Goal: Transaction & Acquisition: Book appointment/travel/reservation

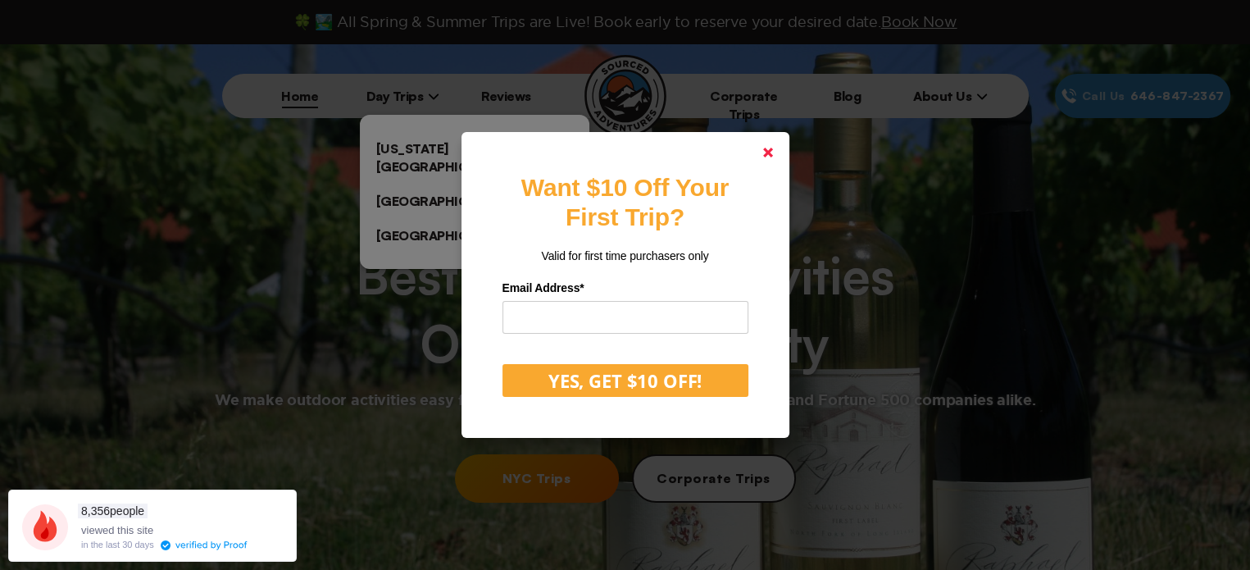
click at [770, 150] on polygon at bounding box center [768, 153] width 10 height 10
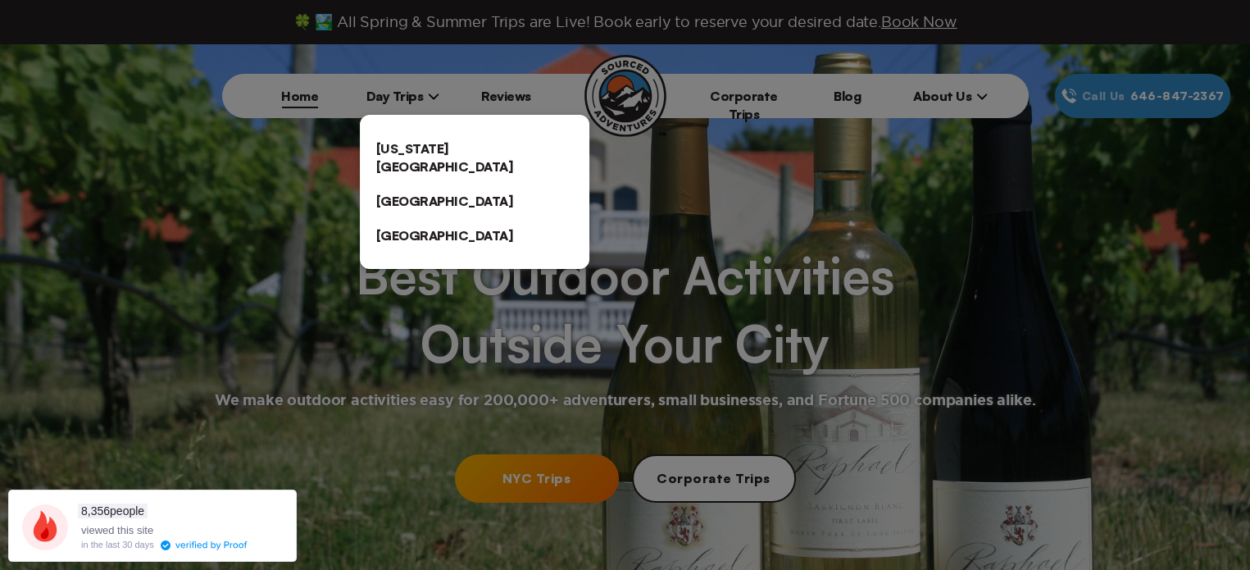
click at [433, 153] on link "[US_STATE][GEOGRAPHIC_DATA]" at bounding box center [474, 157] width 229 height 52
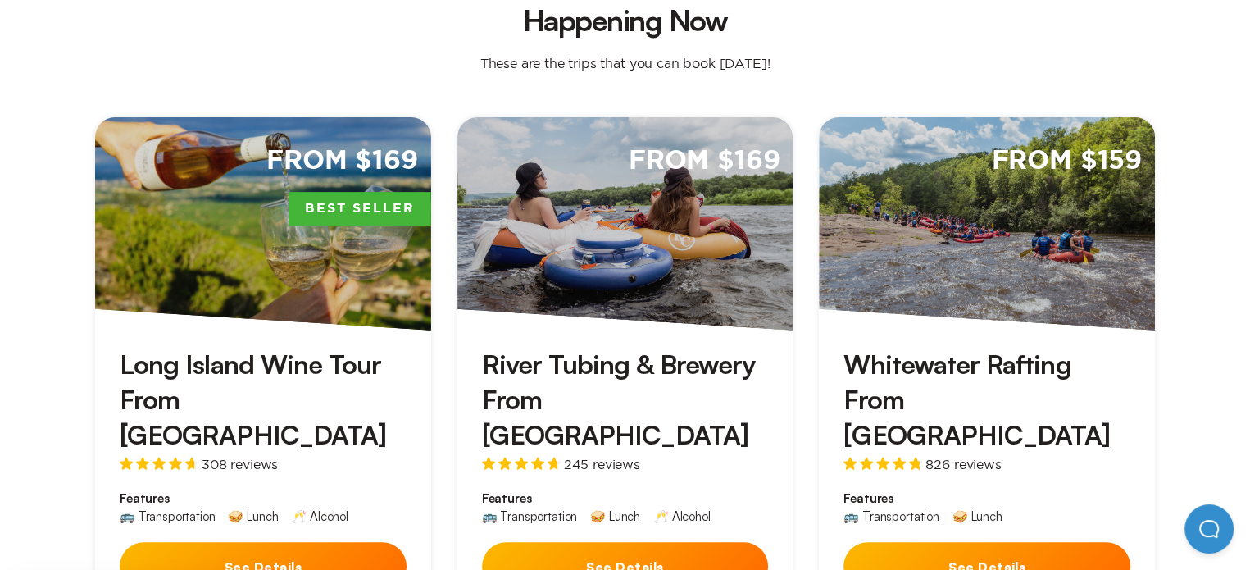
scroll to position [574, 0]
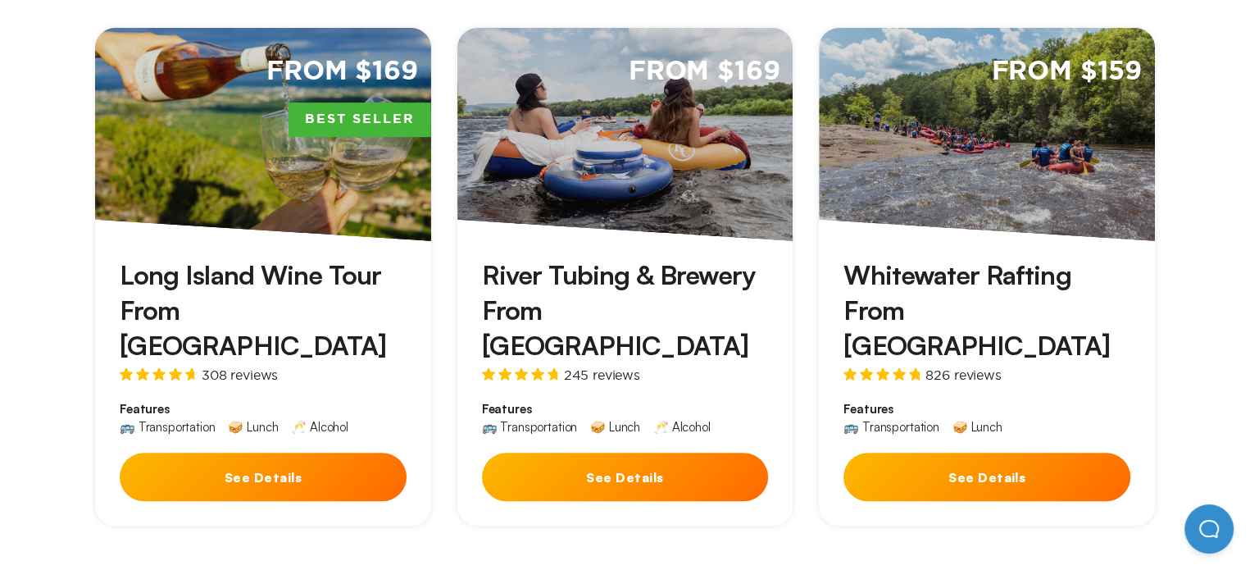
click at [706, 241] on div "River Tubing & Brewery From [GEOGRAPHIC_DATA] 245 reviews Features 🚌 Transporta…" at bounding box center [625, 383] width 336 height 285
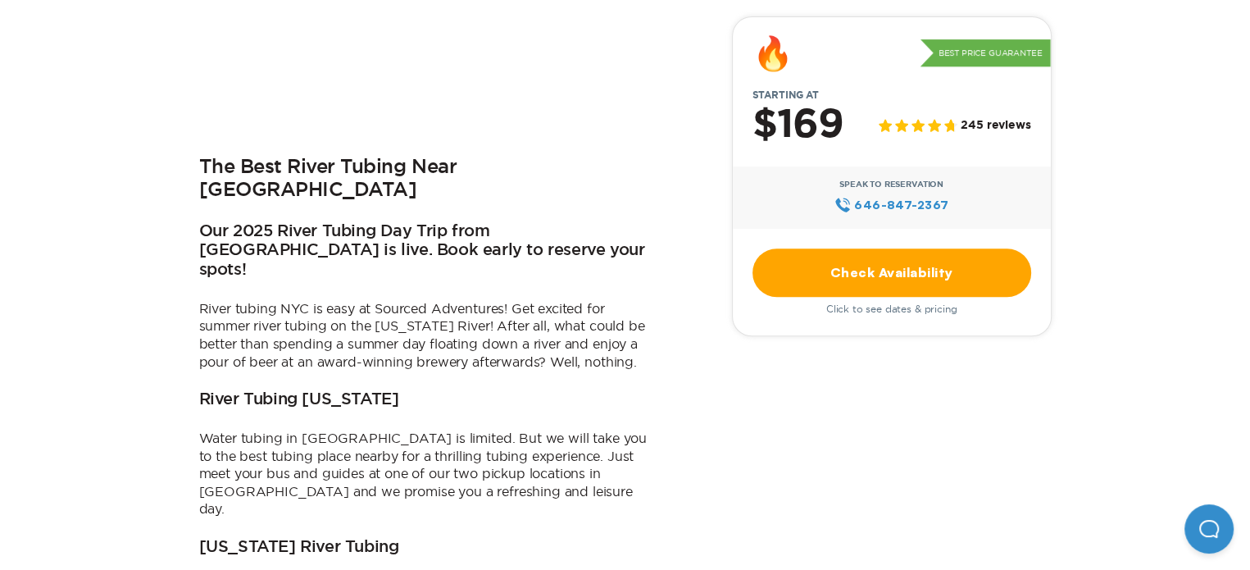
scroll to position [656, 0]
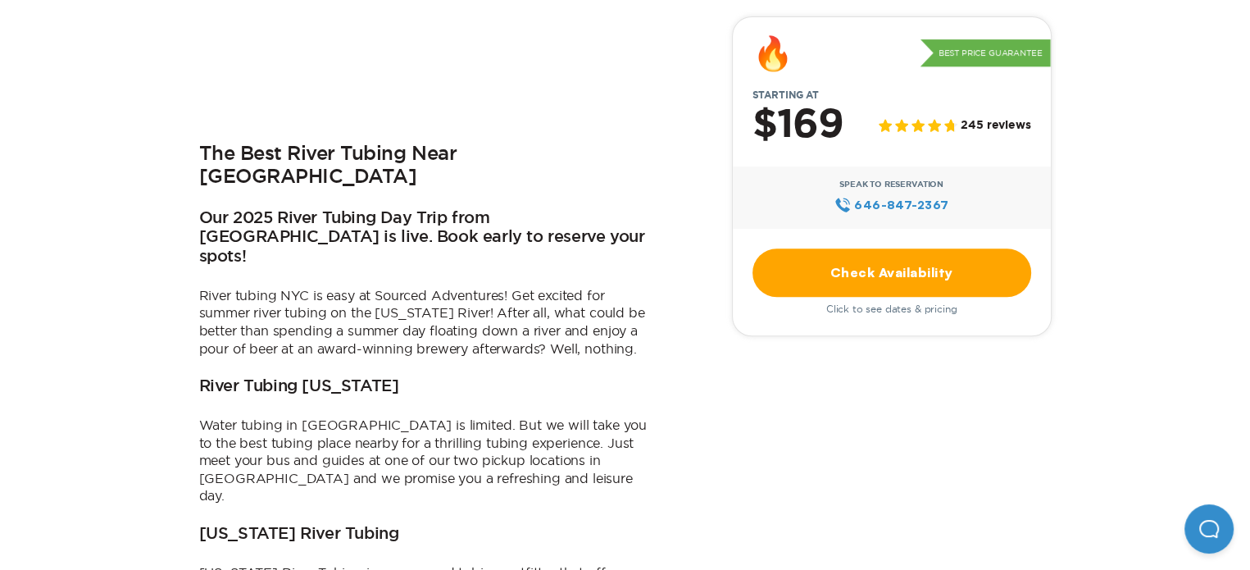
click at [888, 275] on link "Check Availability" at bounding box center [891, 272] width 279 height 48
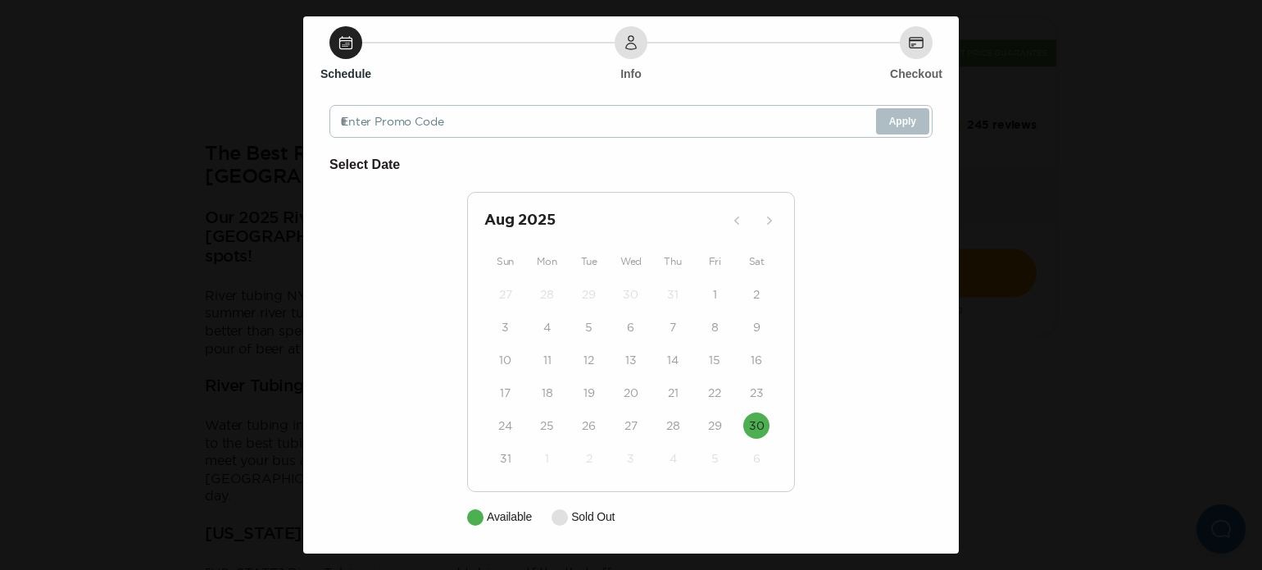
scroll to position [50, 0]
click at [761, 422] on button "30" at bounding box center [756, 424] width 26 height 26
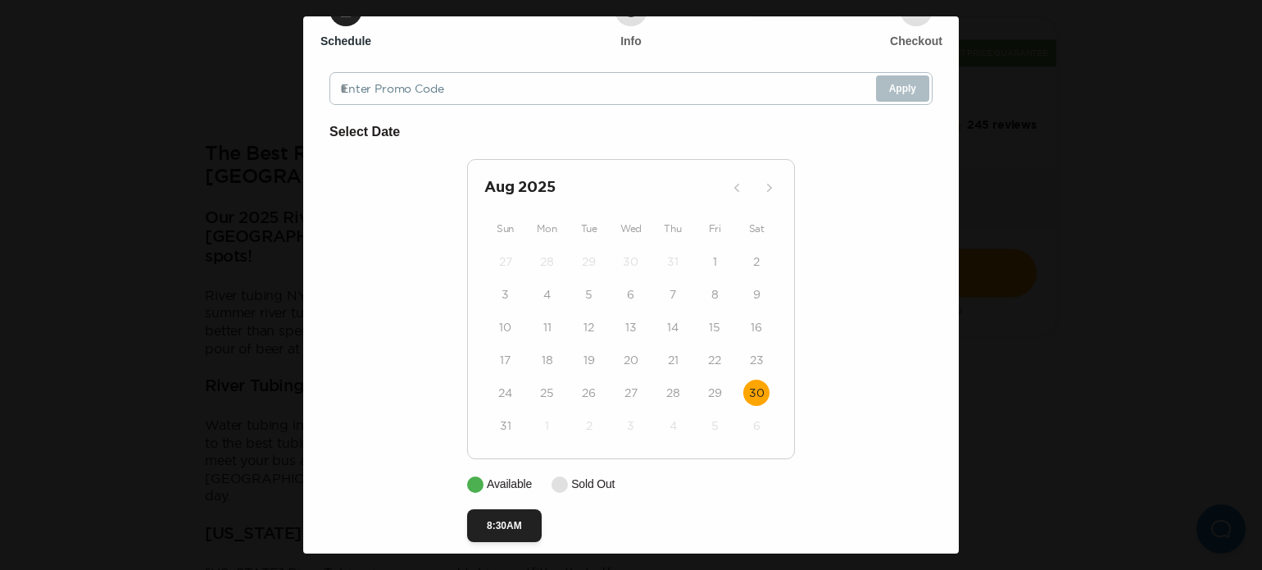
scroll to position [99, 0]
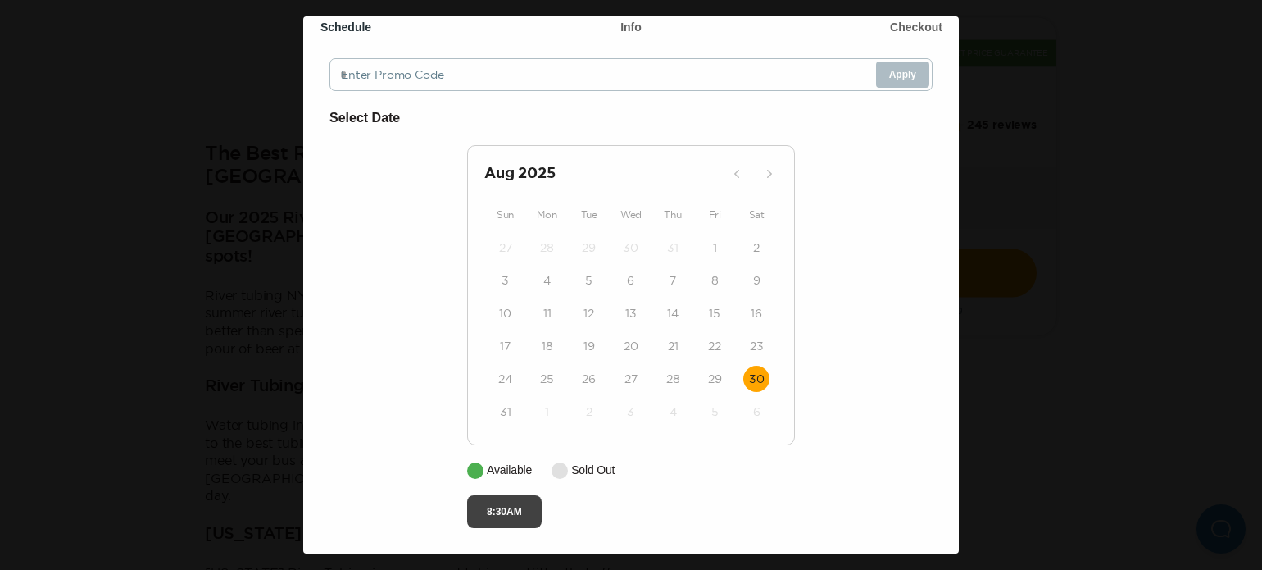
click at [508, 506] on button "8:30AM" at bounding box center [504, 511] width 75 height 33
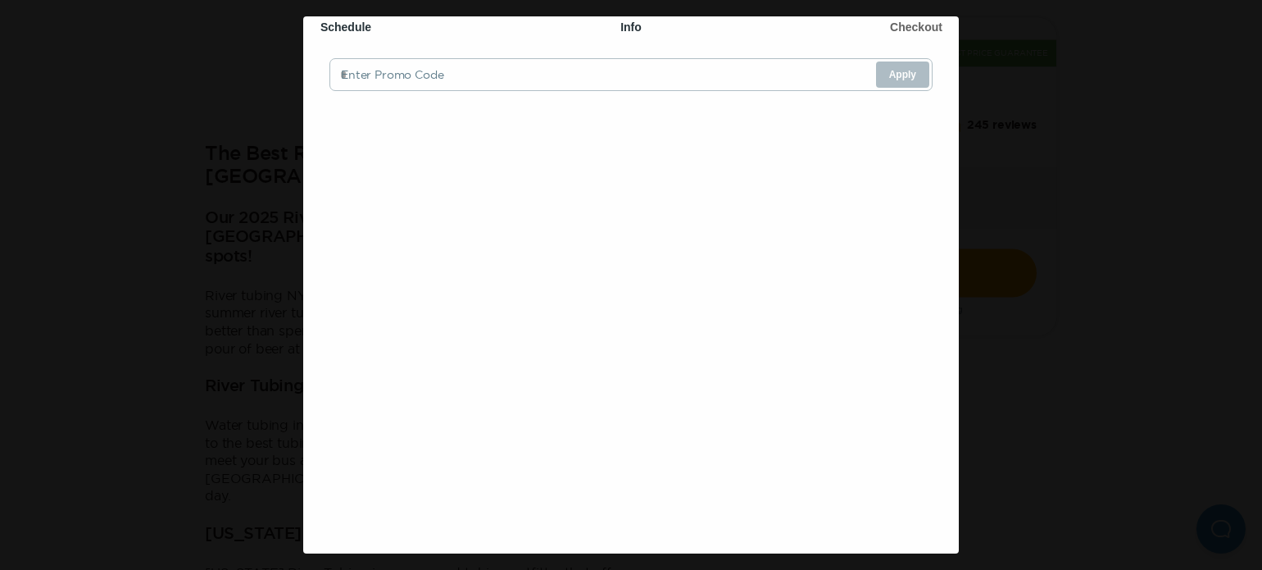
scroll to position [0, 0]
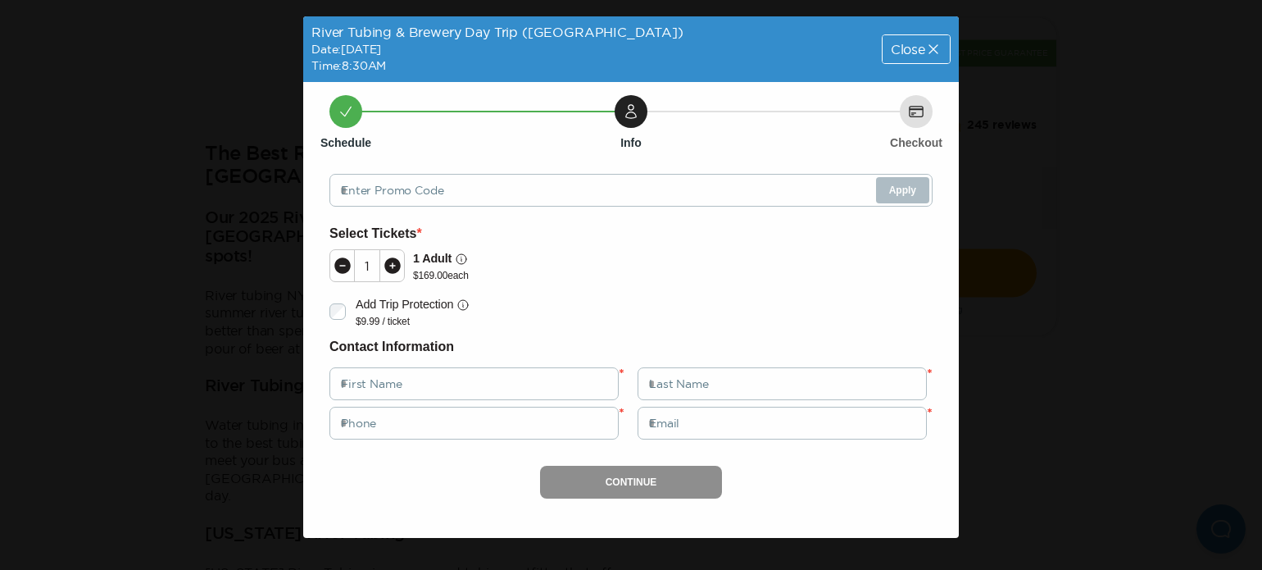
click at [400, 262] on icon at bounding box center [393, 266] width 20 height 20
click at [915, 52] on span "Close" at bounding box center [908, 49] width 34 height 13
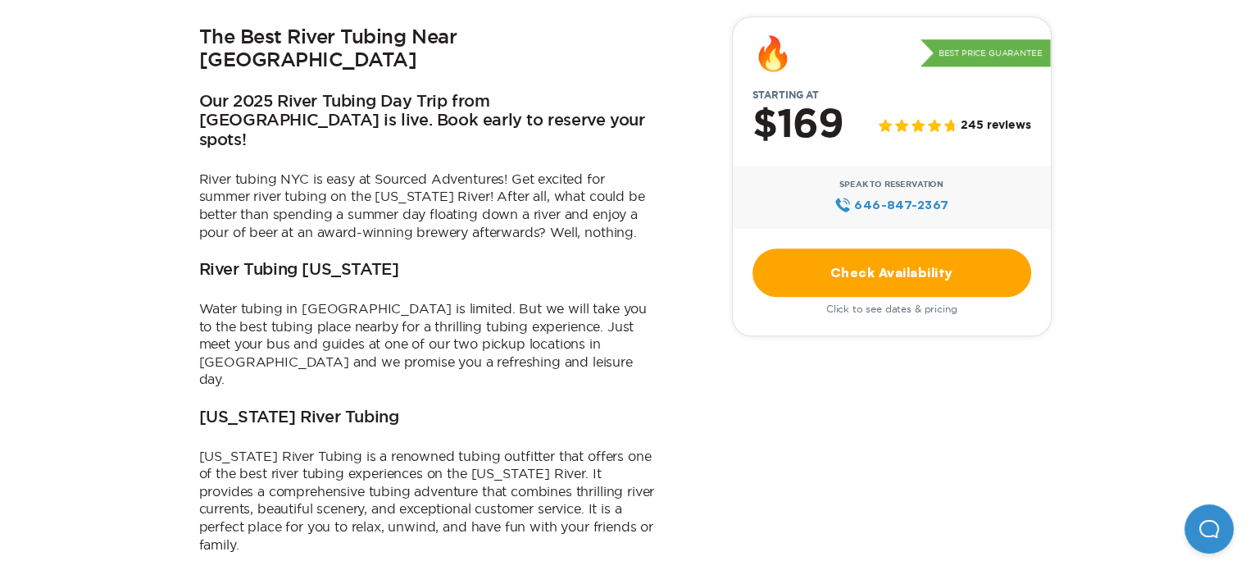
scroll to position [1147, 0]
